Goal: Task Accomplishment & Management: Manage account settings

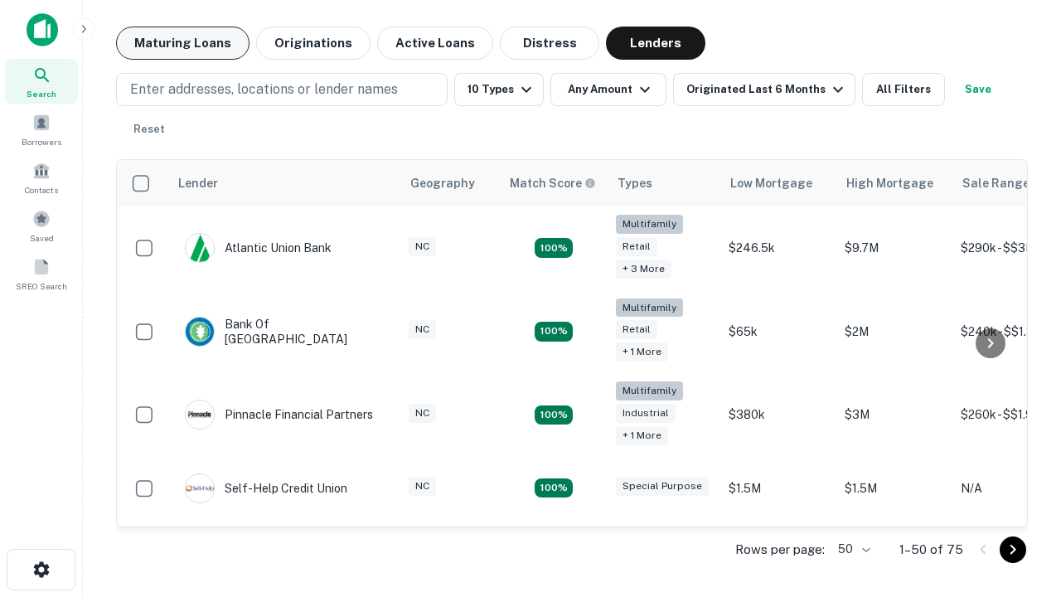
click at [182, 43] on button "Maturing Loans" at bounding box center [182, 43] width 133 height 33
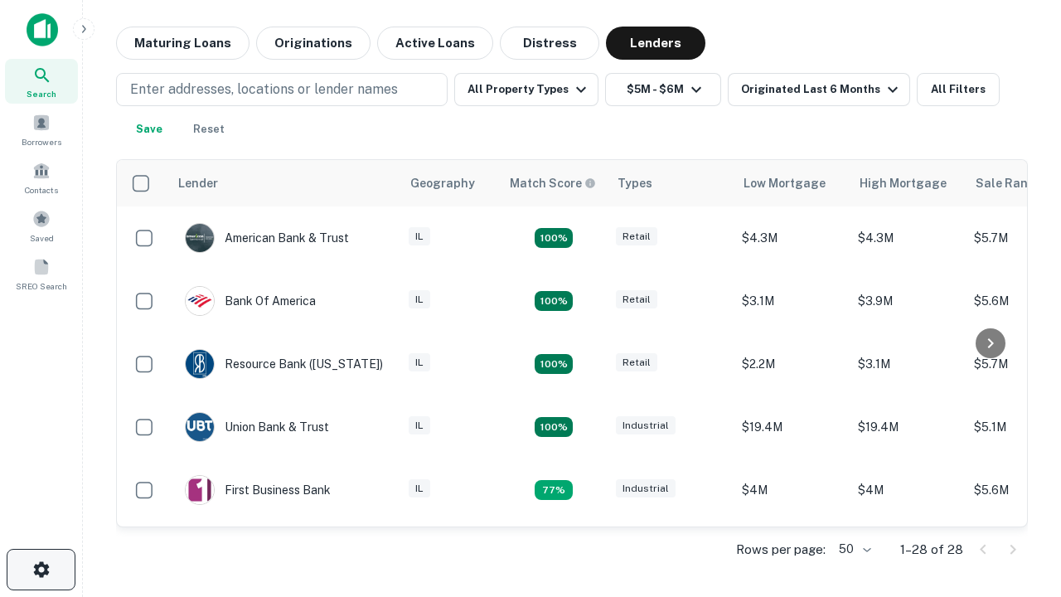
click at [41, 569] on icon "button" at bounding box center [41, 569] width 20 height 20
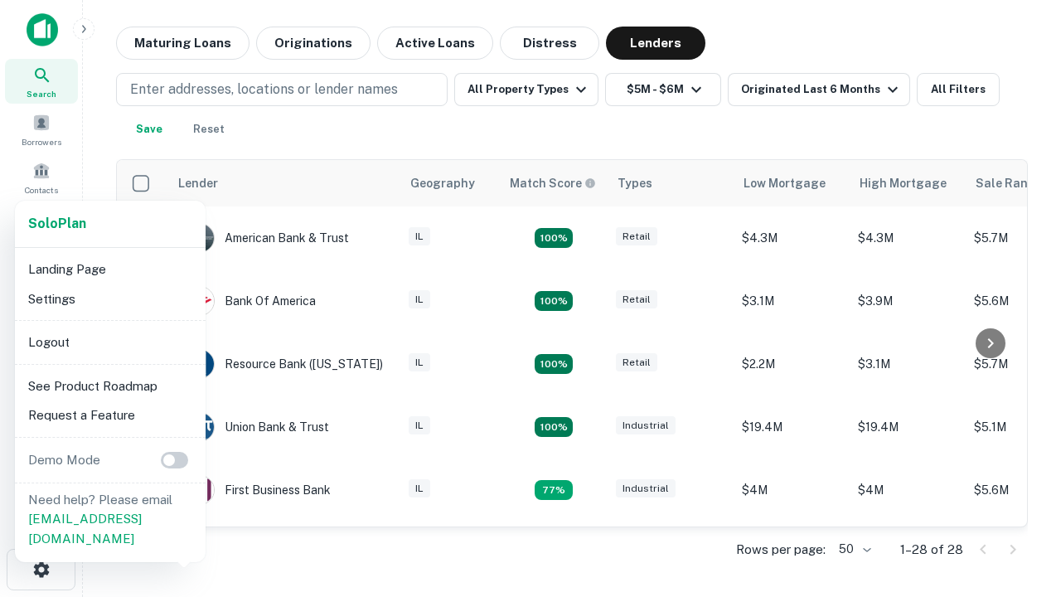
click at [109, 341] on li "Logout" at bounding box center [110, 342] width 177 height 30
